Goal: Task Accomplishment & Management: Manage account settings

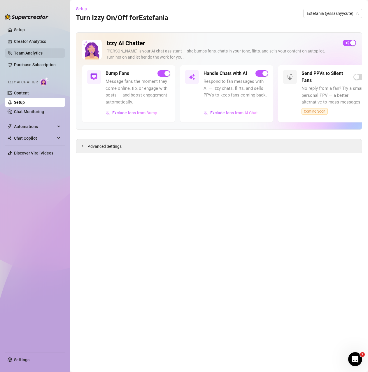
click at [28, 53] on link "Team Analytics" at bounding box center [28, 53] width 29 height 5
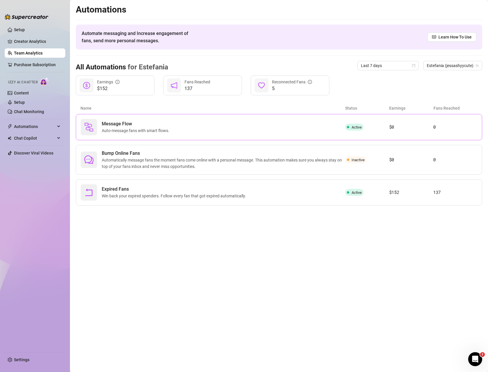
click at [269, 124] on div "Message Flow Auto-message fans with smart flows." at bounding box center [213, 127] width 264 height 16
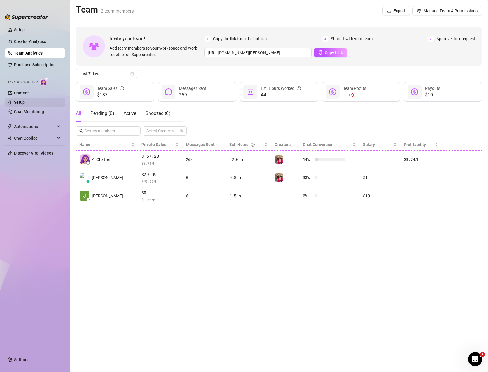
click at [25, 100] on link "Setup" at bounding box center [19, 102] width 11 height 5
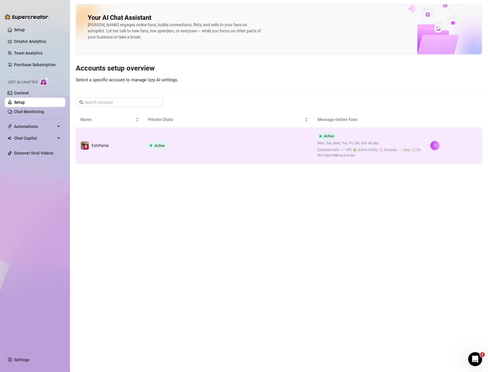
click at [177, 145] on td "Active" at bounding box center [227, 146] width 169 height 36
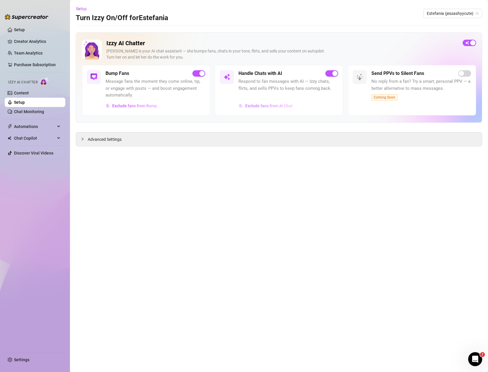
click at [279, 107] on span "Exclude fans from AI Chat" at bounding box center [269, 105] width 48 height 5
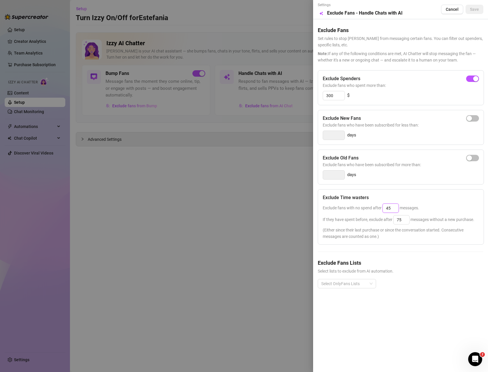
drag, startPoint x: 391, startPoint y: 207, endPoint x: 378, endPoint y: 207, distance: 12.5
click at [368, 207] on span "Exclude fans with no spend after 45 messages." at bounding box center [371, 208] width 96 height 5
click at [368, 279] on div "Select OnlyFans Lists" at bounding box center [401, 288] width 166 height 19
click at [248, 201] on div at bounding box center [244, 186] width 488 height 372
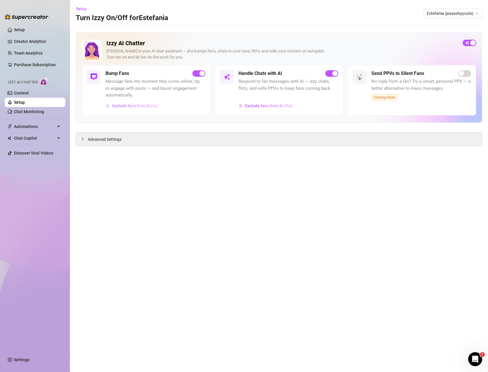
click at [127, 107] on span "Exclude fans from Bump" at bounding box center [134, 105] width 45 height 5
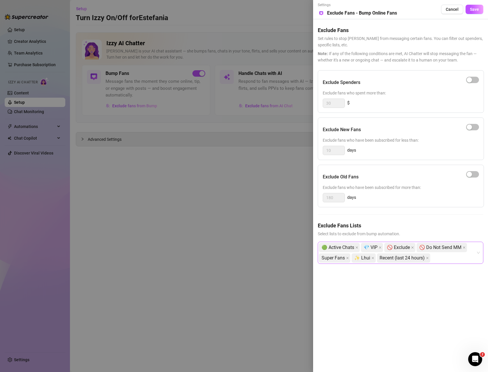
click at [368, 260] on div "🟢 Active Chats 💎 VIP 🚫 Exclude 🚫 Do Not Send MM Super Fans ✨ Lhui Recent (last …" at bounding box center [397, 252] width 157 height 21
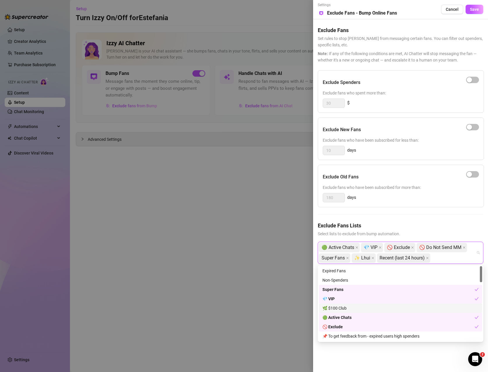
click at [368, 309] on div "🌿 $100 Club" at bounding box center [400, 308] width 156 height 6
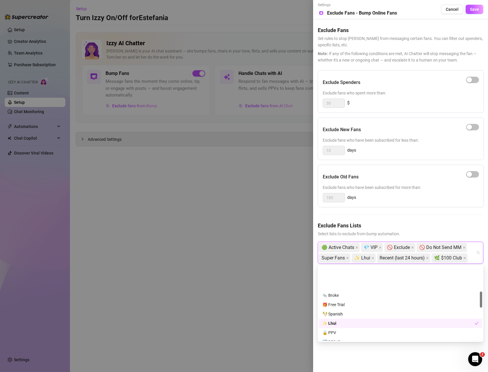
scroll to position [117, 0]
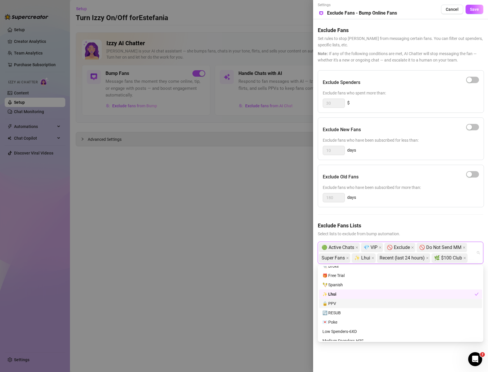
click at [368, 306] on div "🔒 PPV" at bounding box center [400, 303] width 156 height 6
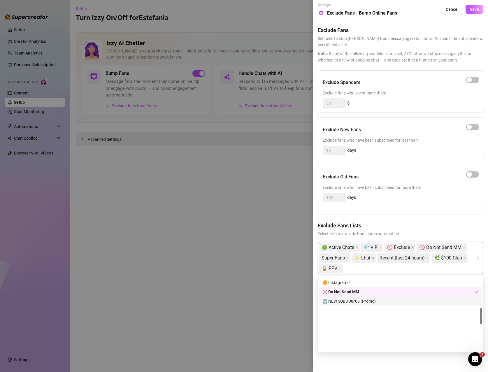
scroll to position [146, 0]
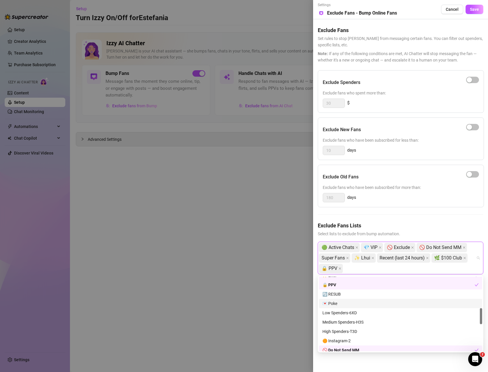
click at [368, 306] on div "💌 Poke" at bounding box center [400, 303] width 156 height 6
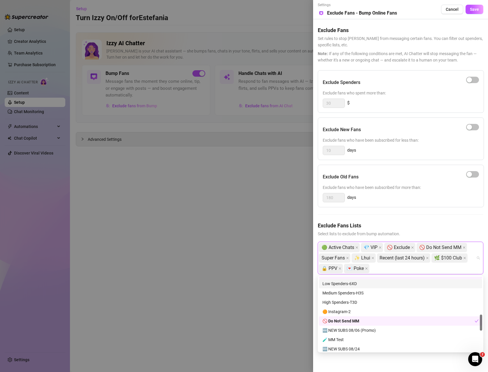
scroll to position [262, 0]
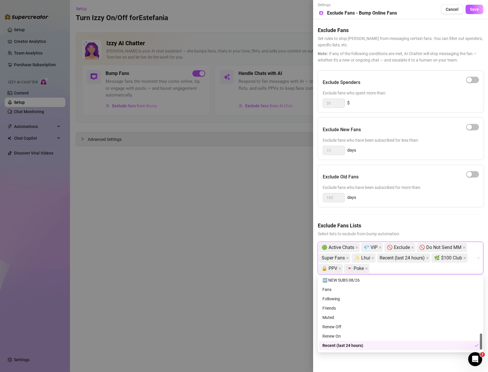
click at [368, 360] on div "Settings Preview Exclude Fans - Bump Online Fans Cancel Save Exclude Fans Set r…" at bounding box center [400, 186] width 175 height 372
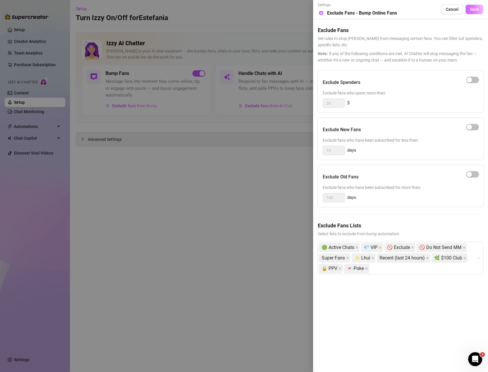
click at [368, 9] on span "Save" at bounding box center [474, 9] width 9 height 5
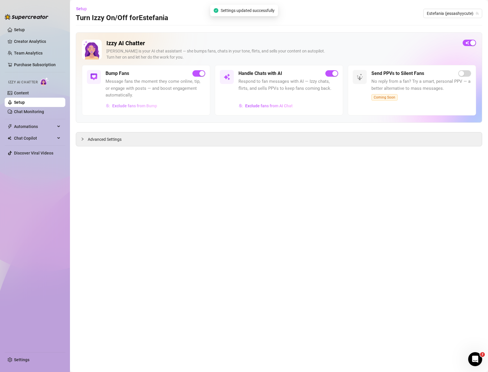
click at [145, 105] on span "Exclude fans from Bump" at bounding box center [134, 105] width 45 height 5
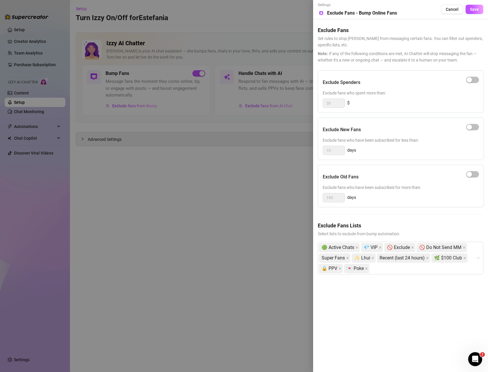
click at [254, 195] on div at bounding box center [244, 186] width 488 height 372
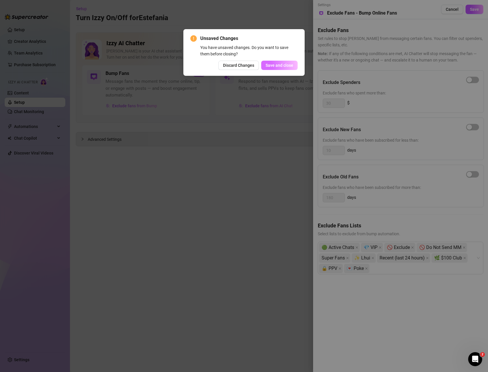
click at [287, 64] on span "Save and close" at bounding box center [280, 65] width 28 height 5
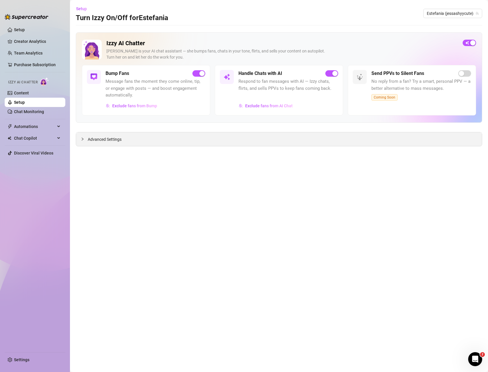
click at [83, 138] on icon "collapsed" at bounding box center [82, 138] width 3 height 3
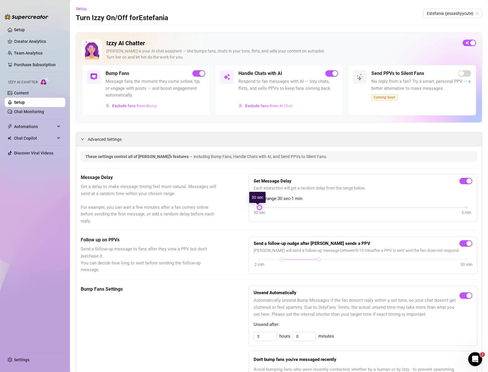
drag, startPoint x: 299, startPoint y: 208, endPoint x: 262, endPoint y: 207, distance: 37.0
click at [262, 207] on div "30 sec 3 min" at bounding box center [362, 207] width 207 height 2
click at [262, 206] on div "30 sec 3 min" at bounding box center [362, 207] width 207 height 2
drag, startPoint x: 260, startPoint y: 208, endPoint x: 269, endPoint y: 206, distance: 9.4
click at [269, 206] on div "30 sec 3 min" at bounding box center [362, 207] width 207 height 2
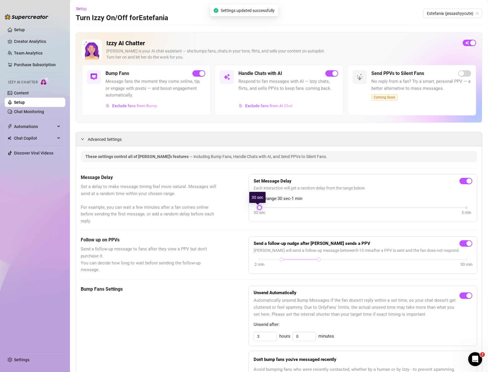
click at [269, 206] on div "30 sec 3 min" at bounding box center [362, 207] width 207 height 2
click at [277, 206] on div "30 sec 3 min" at bounding box center [362, 207] width 207 height 2
click at [295, 208] on div "30 sec 3 min" at bounding box center [363, 211] width 219 height 11
click at [300, 207] on div "30 sec 3 min" at bounding box center [362, 207] width 207 height 2
click at [275, 214] on div "30 sec 3 min" at bounding box center [363, 211] width 219 height 11
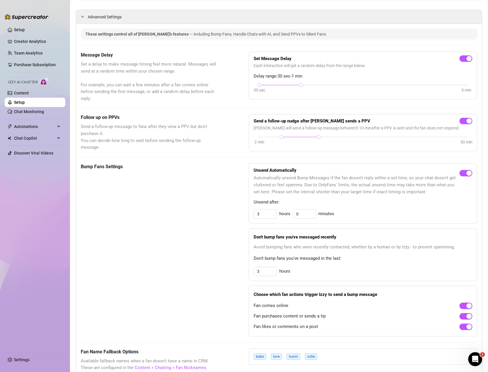
scroll to position [146, 0]
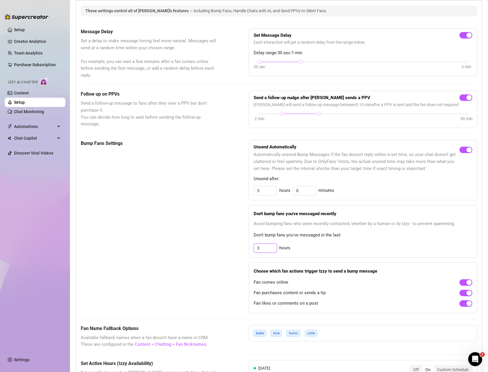
drag, startPoint x: 267, startPoint y: 248, endPoint x: 226, endPoint y: 248, distance: 41.4
click at [230, 248] on div "Bump Fans Settings Unsend Automatically Automatically unsend Bump Messages if t…" at bounding box center [279, 226] width 396 height 173
type input "24"
click at [368, 245] on div "24 hours" at bounding box center [363, 247] width 219 height 9
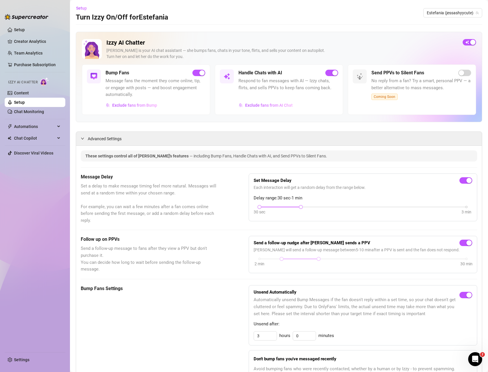
scroll to position [0, 0]
click at [127, 188] on span "Set a delay to make message timing feel more natural. Messages will send at a r…" at bounding box center [150, 203] width 139 height 41
click at [131, 224] on span "Set a delay to make message timing feel more natural. Messages will send at a r…" at bounding box center [150, 203] width 139 height 41
click at [133, 246] on span "Send a follow-up message to fans after they view a PPV but don't purchase it. Y…" at bounding box center [150, 259] width 139 height 27
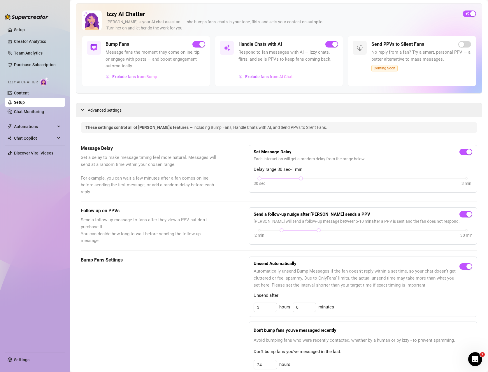
scroll to position [175, 0]
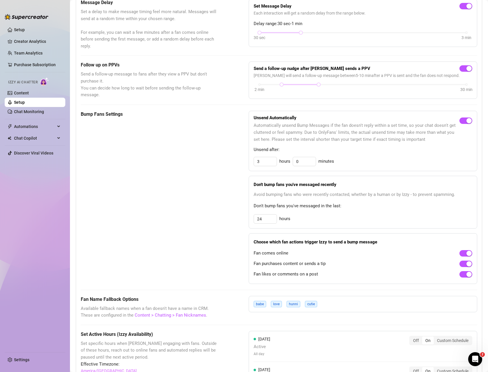
click at [194, 247] on div "Bump Fans Settings" at bounding box center [150, 197] width 139 height 173
click at [205, 220] on div "Bump Fans Settings" at bounding box center [150, 197] width 139 height 173
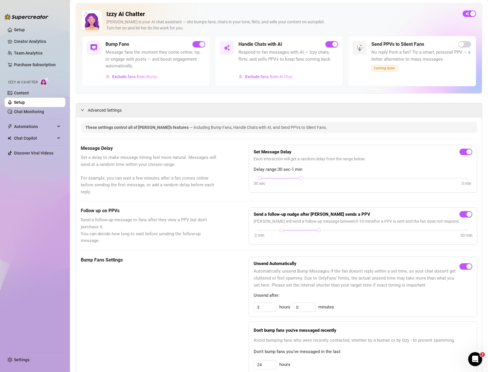
scroll to position [146, 0]
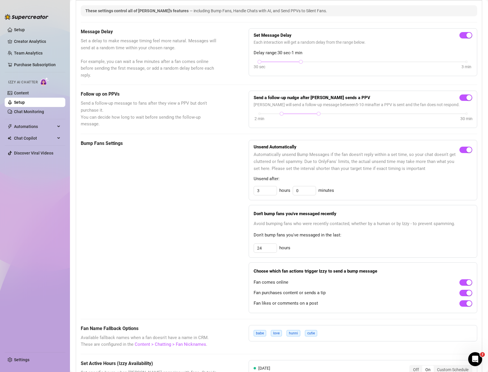
click at [322, 247] on div "24 hours" at bounding box center [363, 247] width 219 height 9
click at [211, 233] on div "Bump Fans Settings" at bounding box center [150, 226] width 139 height 173
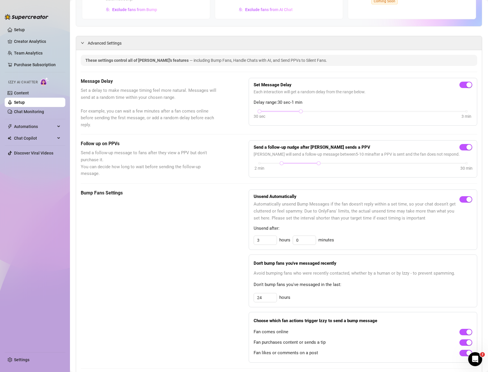
scroll to position [29, 0]
